Goal: Transaction & Acquisition: Purchase product/service

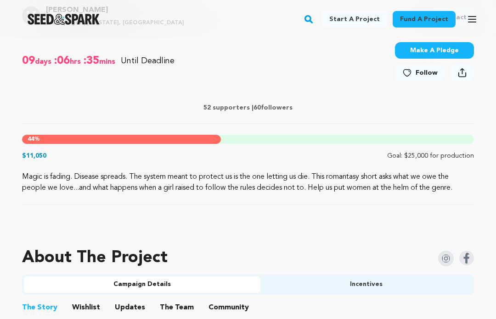
scroll to position [360, 0]
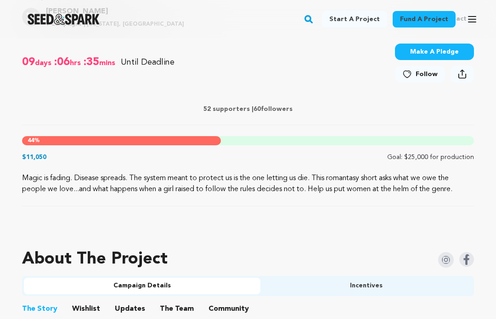
click at [373, 284] on button "Incentives" at bounding box center [366, 286] width 212 height 17
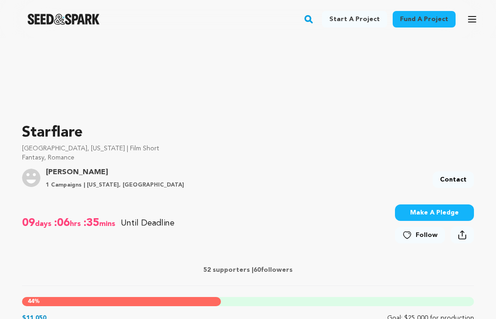
scroll to position [199, 0]
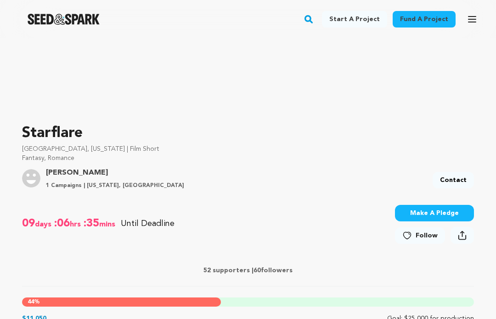
click at [440, 216] on button "Make A Pledge" at bounding box center [434, 213] width 79 height 17
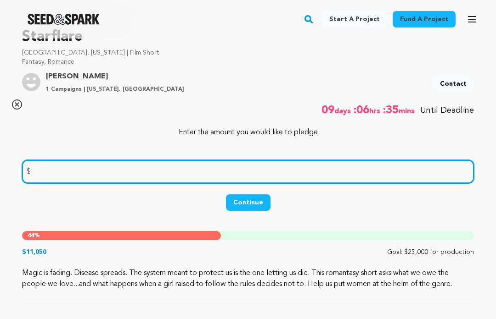
scroll to position [296, 0]
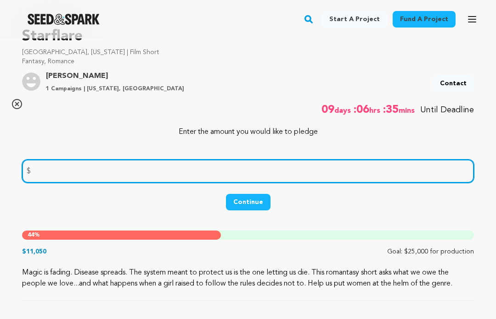
click at [47, 169] on input "number" at bounding box center [248, 171] width 452 height 23
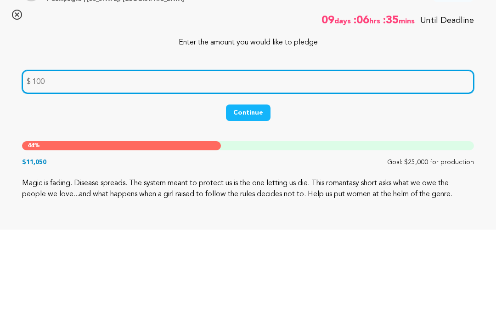
type input "100"
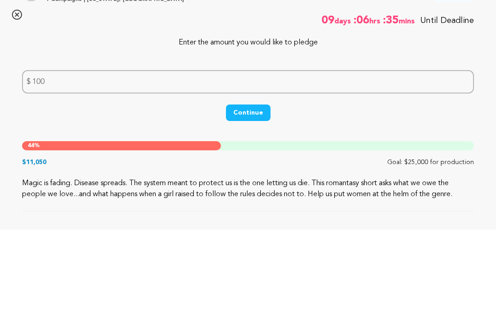
click at [255, 194] on button "Continue" at bounding box center [248, 202] width 45 height 17
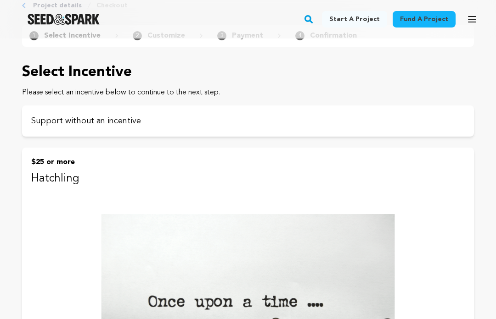
scroll to position [55, 0]
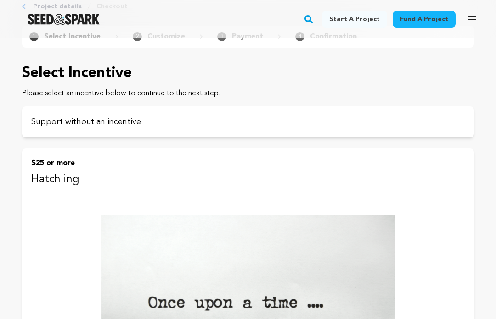
click at [138, 121] on p "Support without an incentive" at bounding box center [247, 122] width 433 height 13
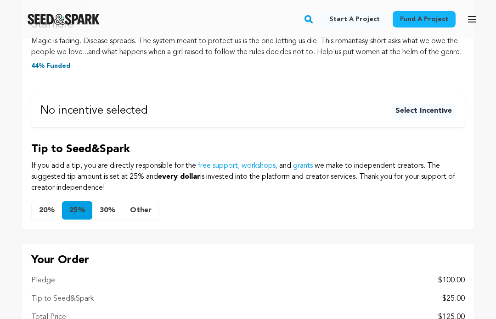
scroll to position [417, 0]
click at [143, 216] on button "Other" at bounding box center [141, 210] width 36 height 18
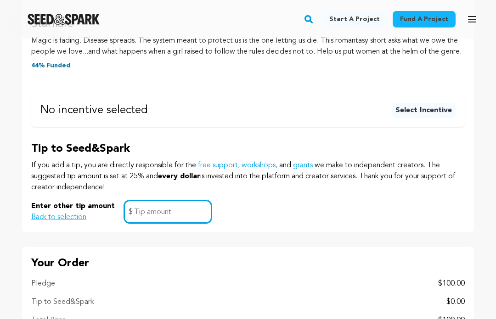
click at [180, 220] on input "text" at bounding box center [168, 212] width 88 height 23
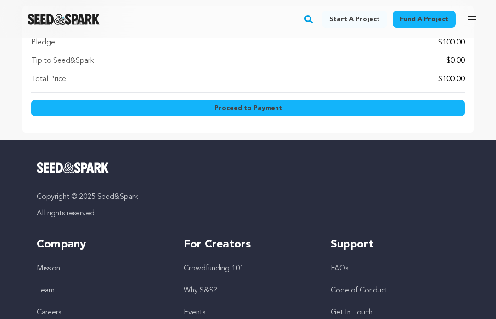
scroll to position [659, 0]
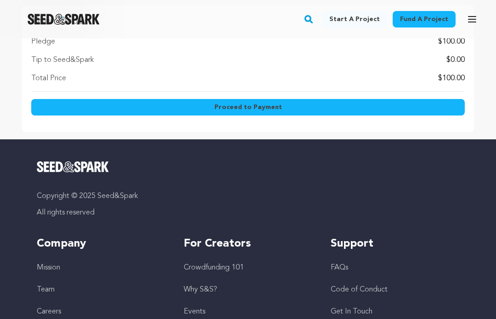
type input "0"
click at [261, 112] on span "Proceed to Payment" at bounding box center [247, 107] width 67 height 9
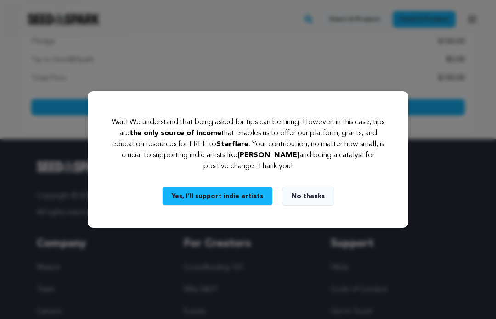
click at [308, 206] on button "No thanks" at bounding box center [308, 196] width 52 height 19
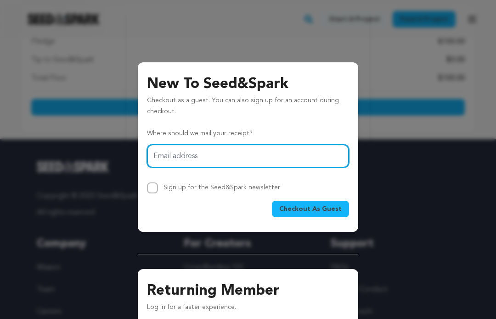
click at [297, 151] on input "Email address" at bounding box center [248, 156] width 202 height 23
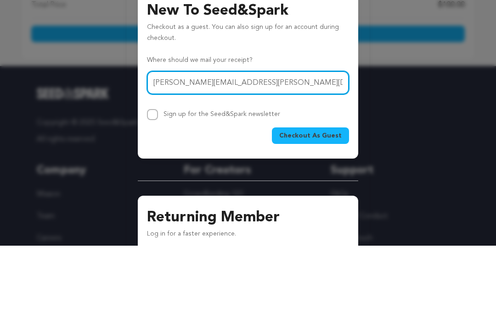
type input "[PERSON_NAME][EMAIL_ADDRESS][PERSON_NAME][DOMAIN_NAME]"
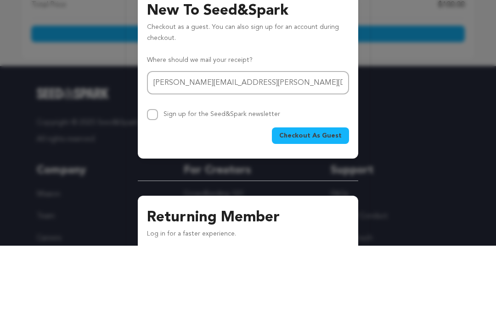
click at [314, 205] on span "Checkout As Guest" at bounding box center [310, 209] width 62 height 9
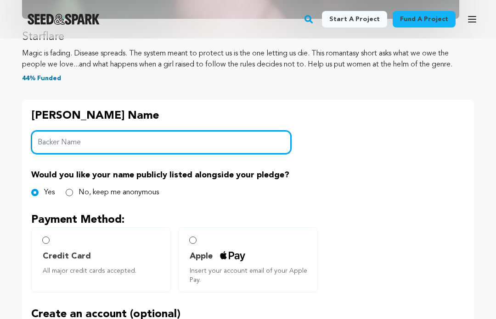
scroll to position [347, 0]
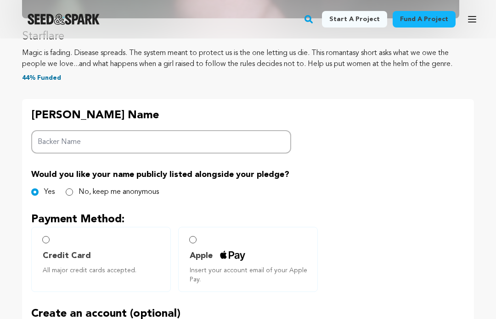
click at [74, 190] on div "No, keep me anonymous" at bounding box center [112, 192] width 93 height 11
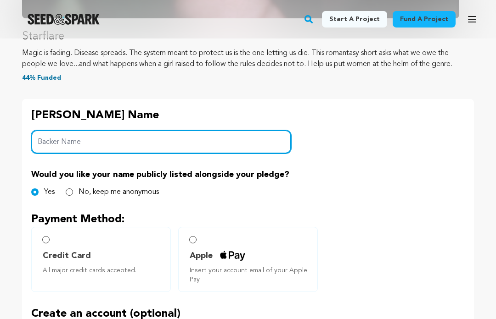
click at [111, 147] on input "Backer Name" at bounding box center [161, 141] width 260 height 23
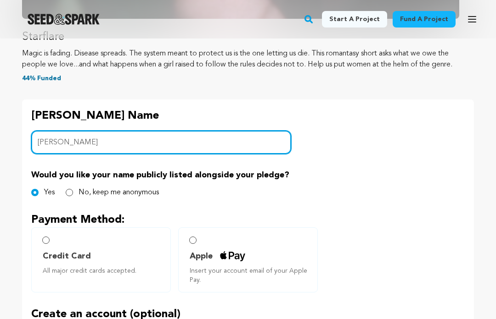
type input "J"
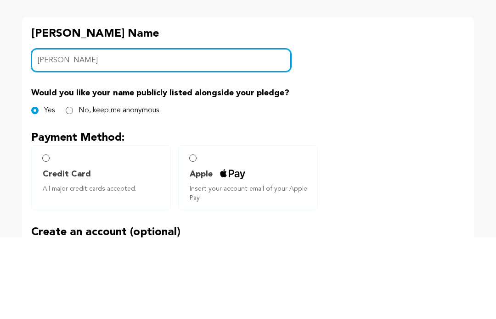
type input "Lorrie Goodwin"
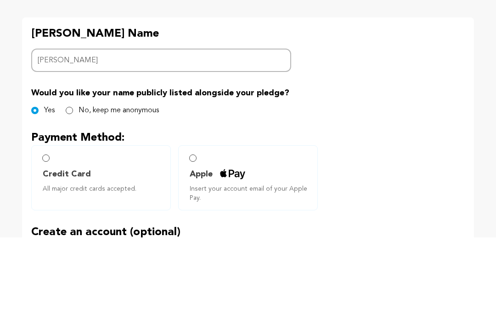
click at [70, 189] on input "No, keep me anonymous" at bounding box center [69, 192] width 7 height 7
radio input "true"
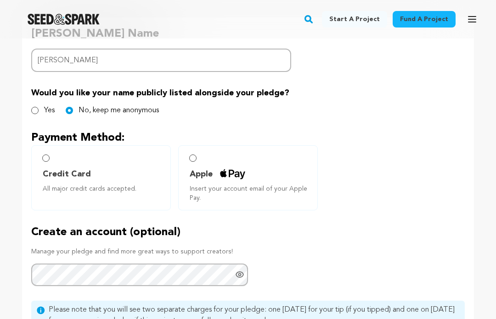
click at [52, 163] on label "Credit Card All major credit cards accepted." at bounding box center [101, 177] width 140 height 65
radio input "true"
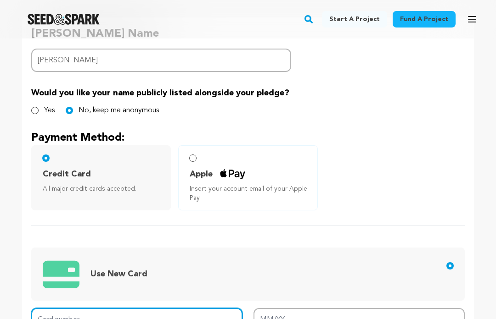
click at [165, 317] on input "Card number" at bounding box center [136, 319] width 211 height 23
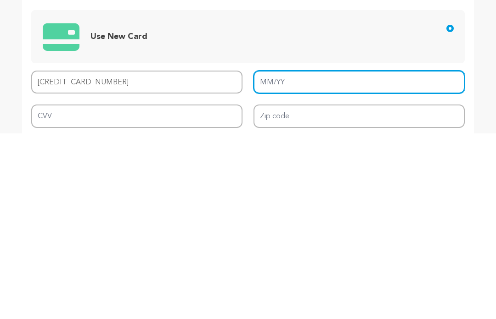
type input "3797 5050 4514 012"
type input "06/28"
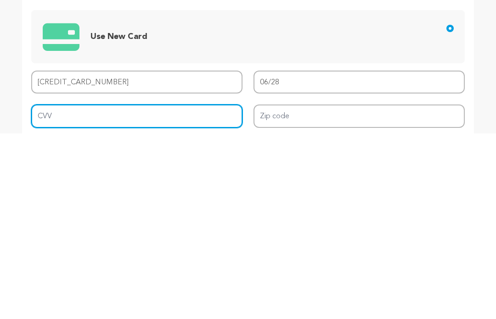
type input "6809"
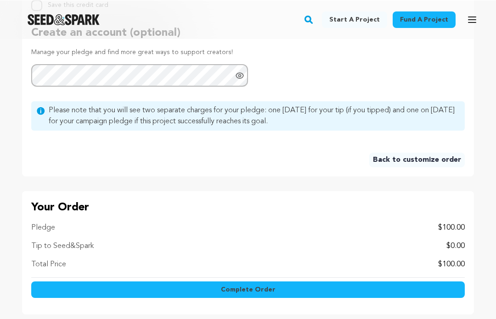
scroll to position [806, 0]
type input "53593"
click at [259, 288] on span "Complete Order" at bounding box center [248, 289] width 55 height 9
